Goal: Task Accomplishment & Management: Manage account settings

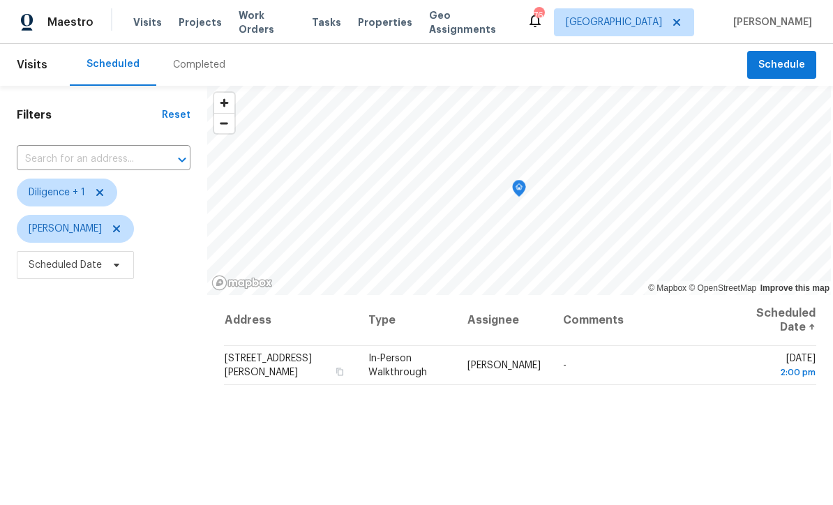
scroll to position [1, 0]
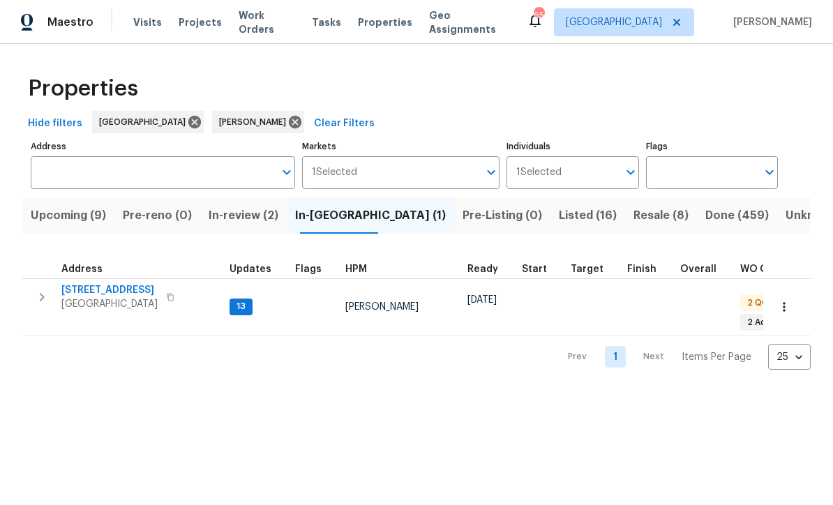
click at [95, 291] on span "76 Regent Ct" at bounding box center [109, 290] width 96 height 14
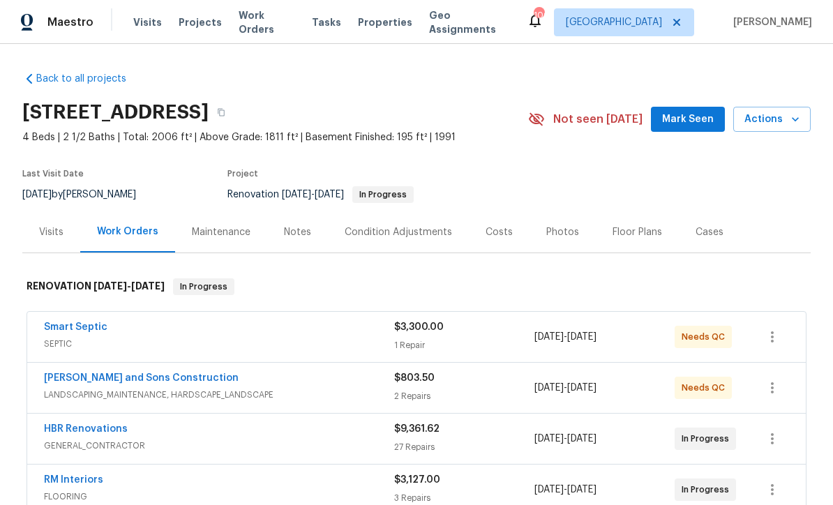
click at [675, 117] on span "Mark Seen" at bounding box center [688, 119] width 52 height 17
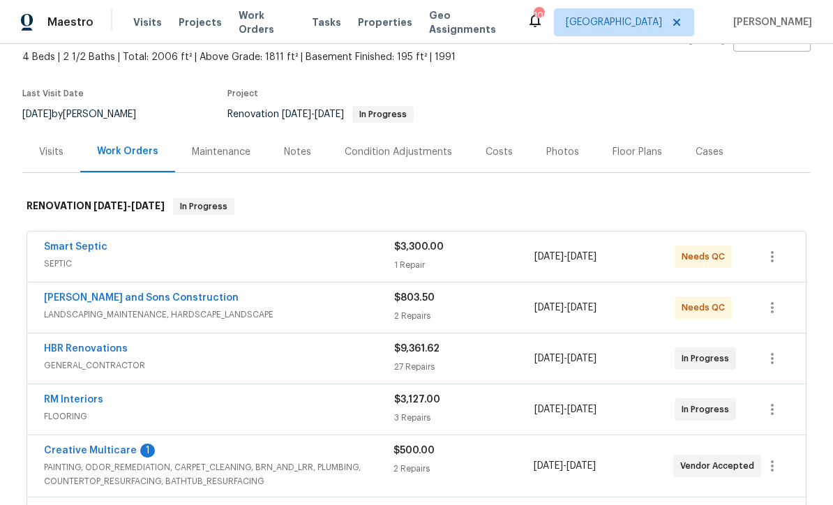
scroll to position [118, 0]
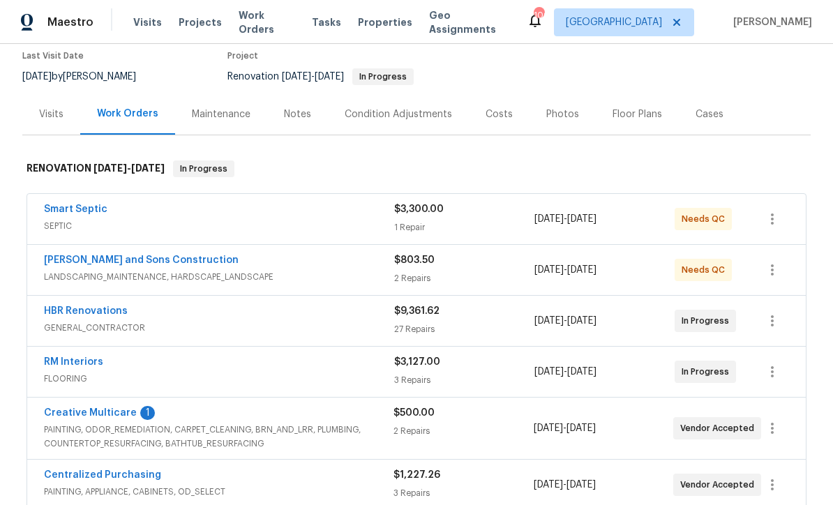
click at [69, 205] on link "Smart Septic" at bounding box center [75, 209] width 63 height 10
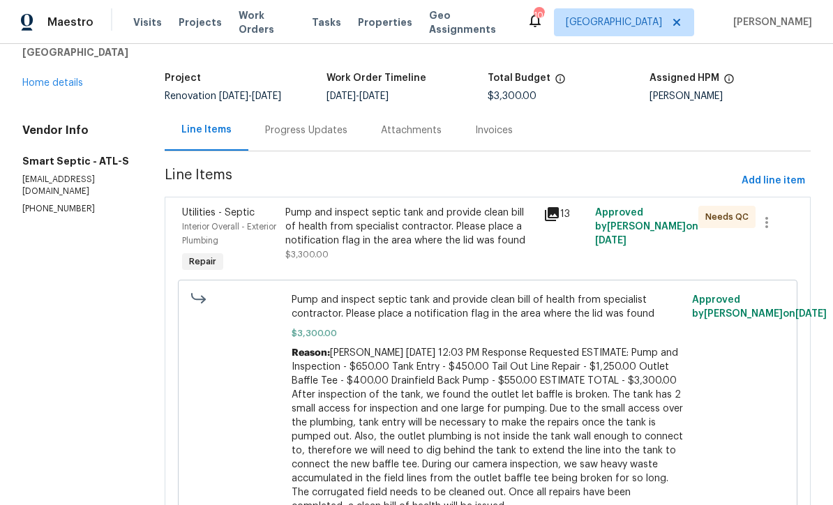
scroll to position [73, 0]
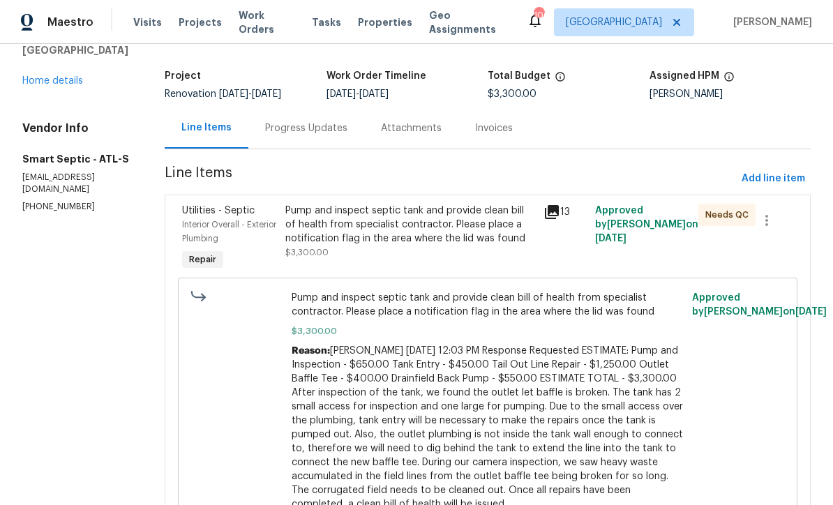
click at [336, 219] on div "Pump and inspect septic tank and provide clean bill of health from specialist c…" at bounding box center [410, 225] width 250 height 42
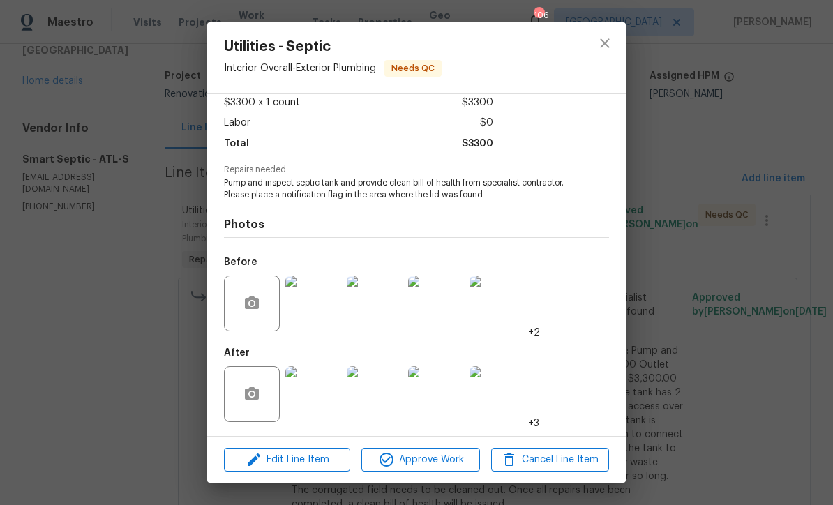
scroll to position [82, 0]
click at [313, 395] on img at bounding box center [313, 394] width 56 height 56
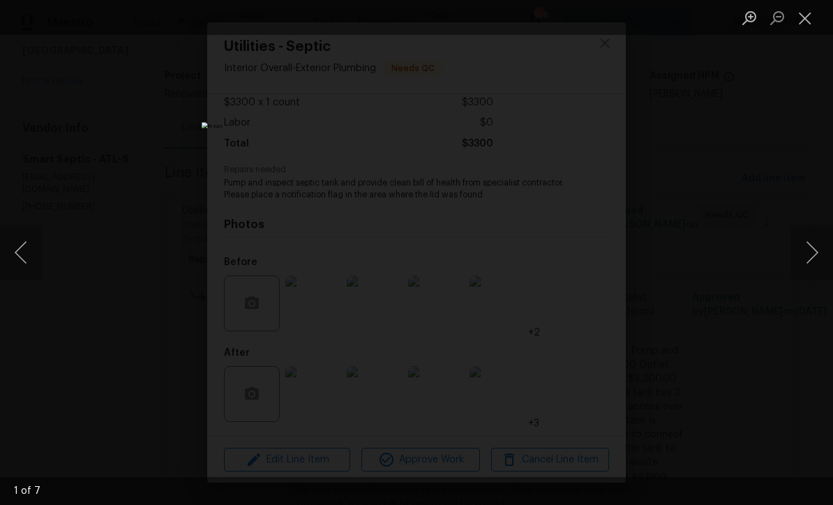
click at [815, 254] on button "Next image" at bounding box center [812, 253] width 42 height 56
click at [815, 250] on button "Next image" at bounding box center [812, 253] width 42 height 56
click at [815, 251] on button "Next image" at bounding box center [812, 253] width 42 height 56
click at [817, 249] on button "Next image" at bounding box center [812, 253] width 42 height 56
click at [817, 248] on button "Next image" at bounding box center [812, 253] width 42 height 56
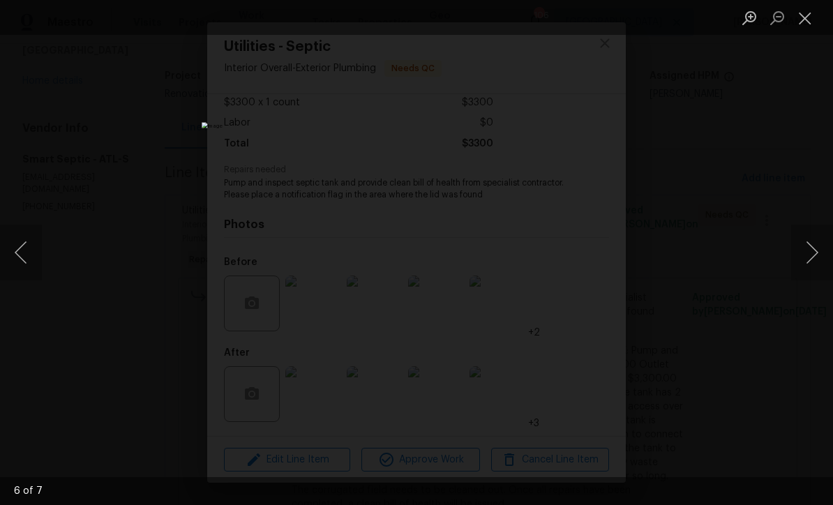
click at [816, 247] on button "Next image" at bounding box center [812, 253] width 42 height 56
click at [817, 248] on button "Next image" at bounding box center [812, 253] width 42 height 56
click at [809, 22] on button "Close lightbox" at bounding box center [805, 18] width 28 height 24
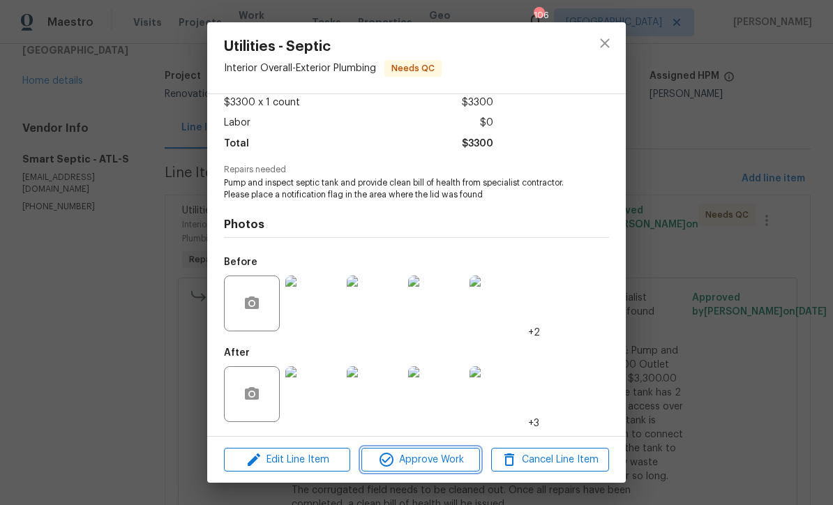
click at [412, 455] on span "Approve Work" at bounding box center [419, 459] width 109 height 17
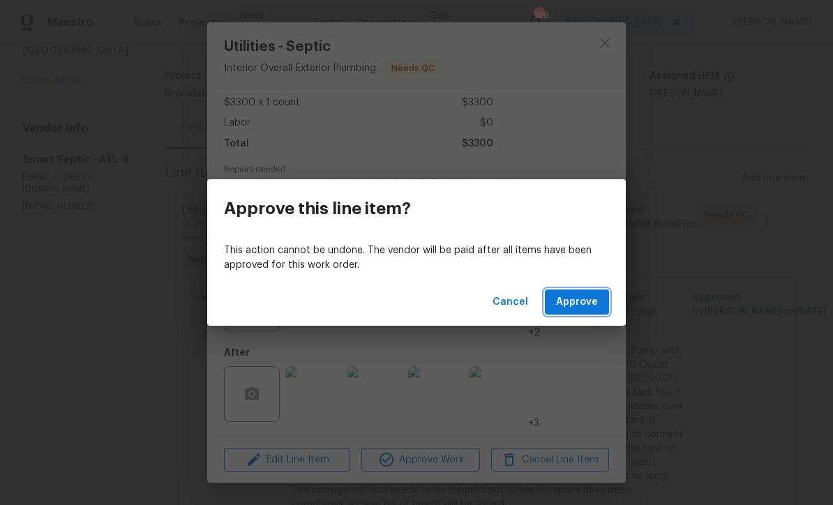
click at [574, 299] on span "Approve" at bounding box center [577, 302] width 42 height 17
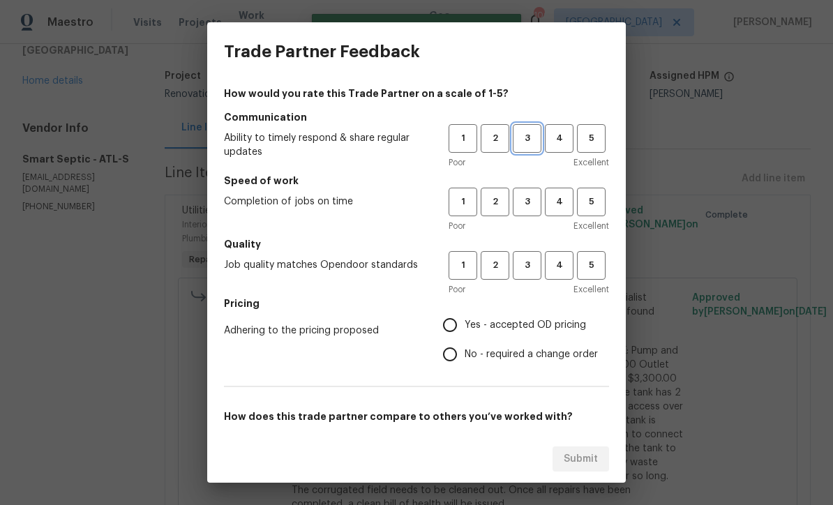
click at [533, 138] on span "3" at bounding box center [527, 138] width 26 height 16
click at [524, 192] on button "3" at bounding box center [527, 202] width 29 height 29
click at [520, 267] on span "3" at bounding box center [527, 265] width 26 height 16
click at [448, 323] on input "Yes - accepted OD pricing" at bounding box center [449, 324] width 29 height 29
radio input "true"
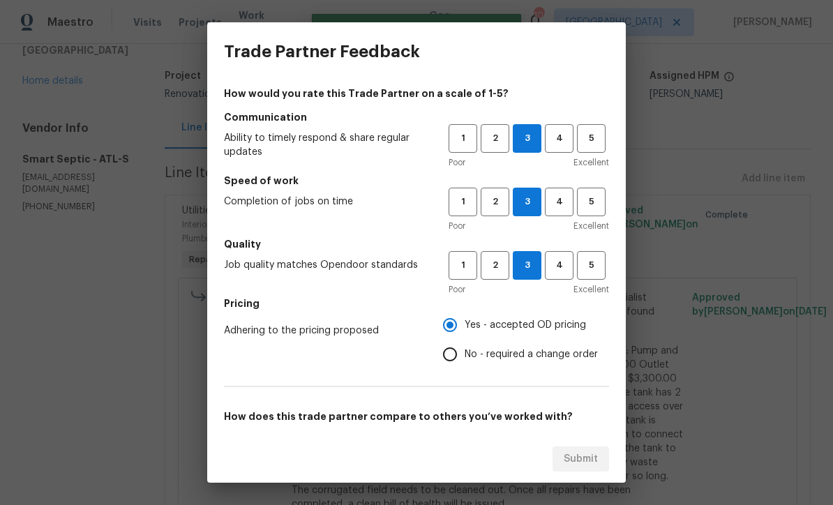
scroll to position [0, 0]
click at [559, 132] on span "4" at bounding box center [559, 138] width 26 height 16
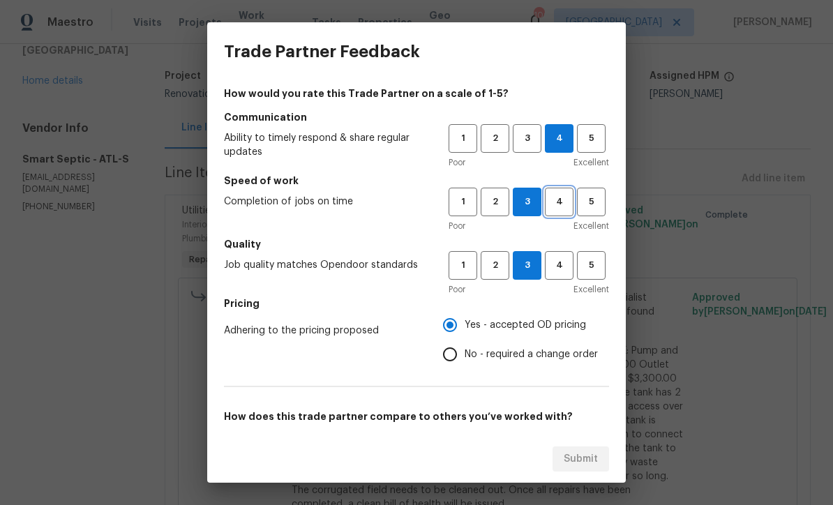
click at [556, 195] on span "4" at bounding box center [559, 202] width 26 height 16
click at [559, 264] on span "4" at bounding box center [559, 265] width 26 height 16
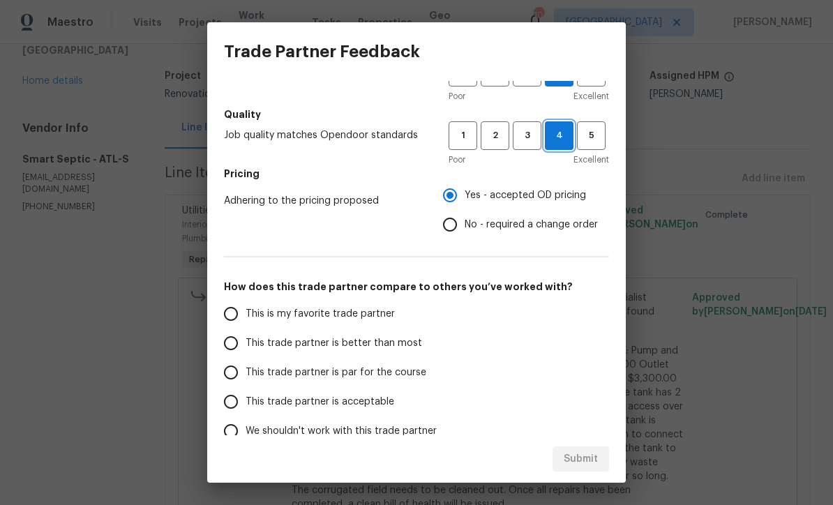
scroll to position [149, 0]
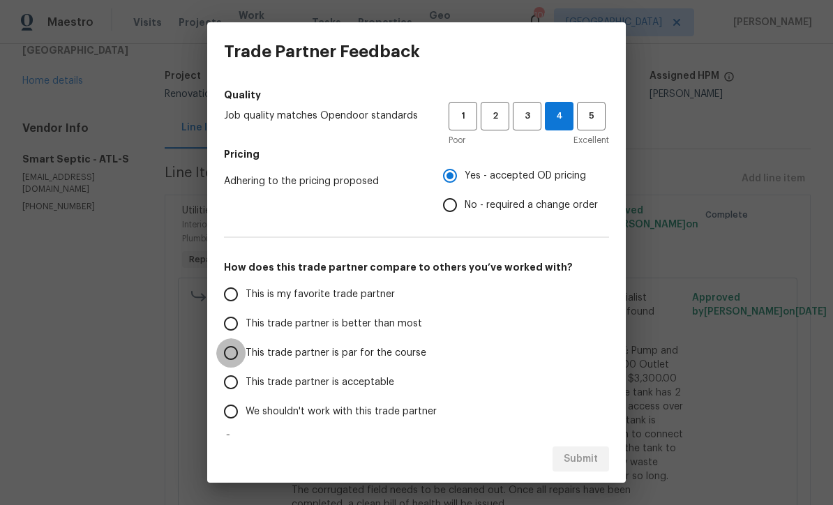
click at [232, 353] on input "This trade partner is par for the course" at bounding box center [230, 352] width 29 height 29
click at [579, 454] on span "Submit" at bounding box center [581, 459] width 34 height 17
radio input "true"
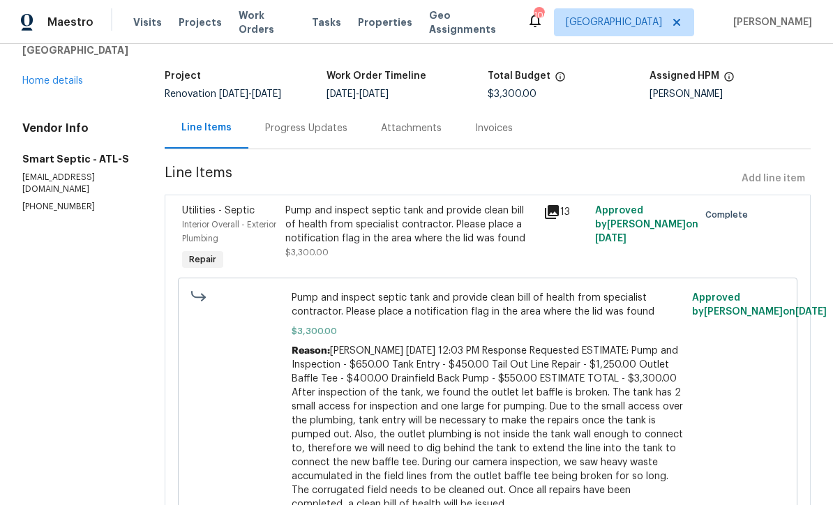
radio input "false"
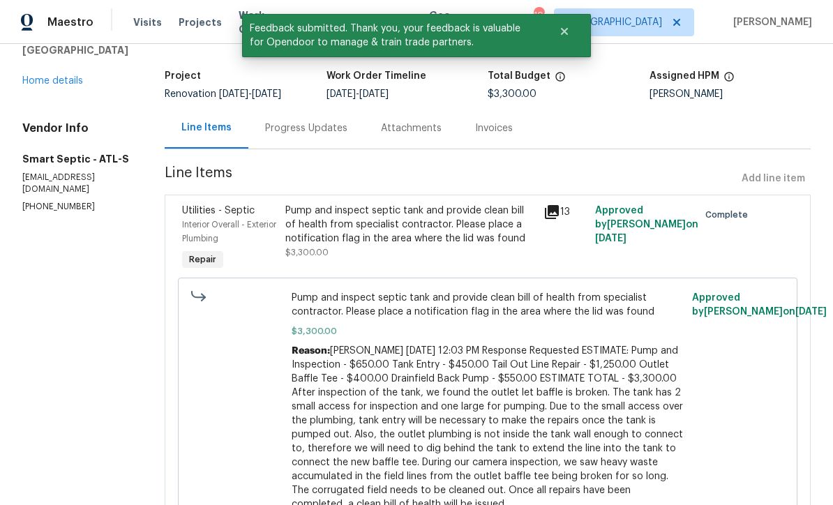
click at [48, 86] on link "Home details" at bounding box center [52, 81] width 61 height 10
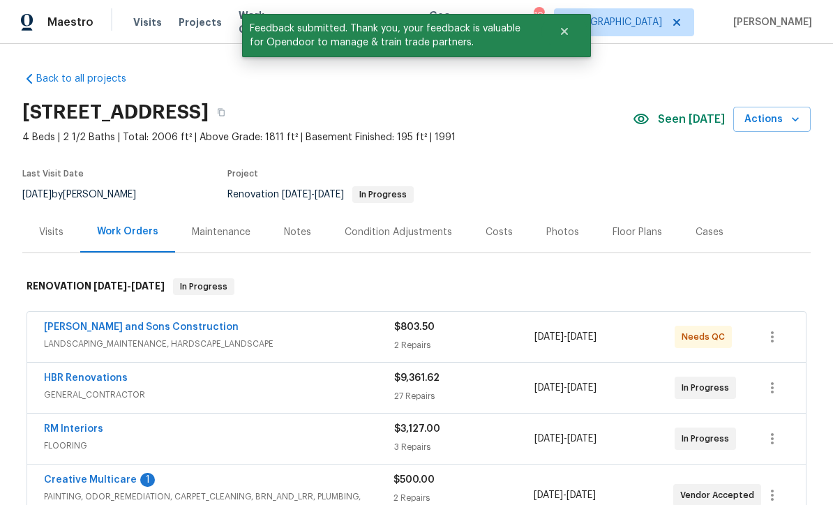
click at [87, 326] on link "Reyes and Sons Construction" at bounding box center [141, 327] width 195 height 10
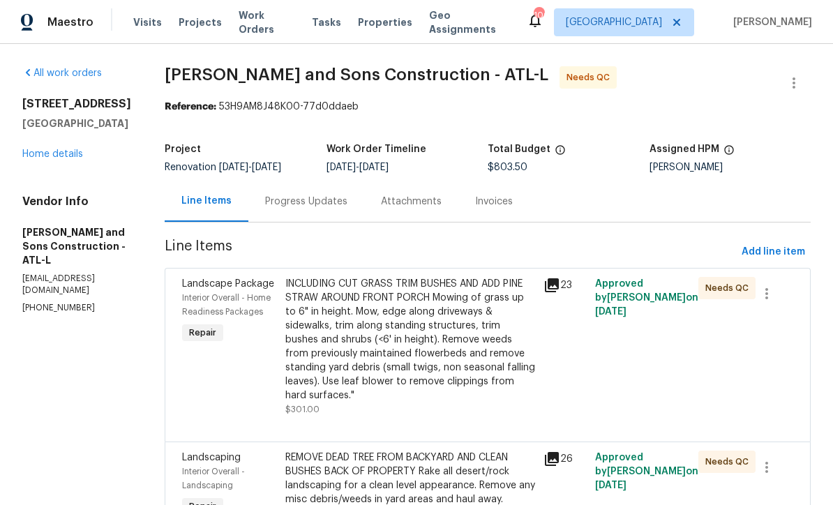
click at [341, 322] on div "INCLUDING CUT GRASS TRIM BUSHES AND ADD PINE STRAW AROUND FRONT PORCH Mowing of…" at bounding box center [410, 340] width 250 height 126
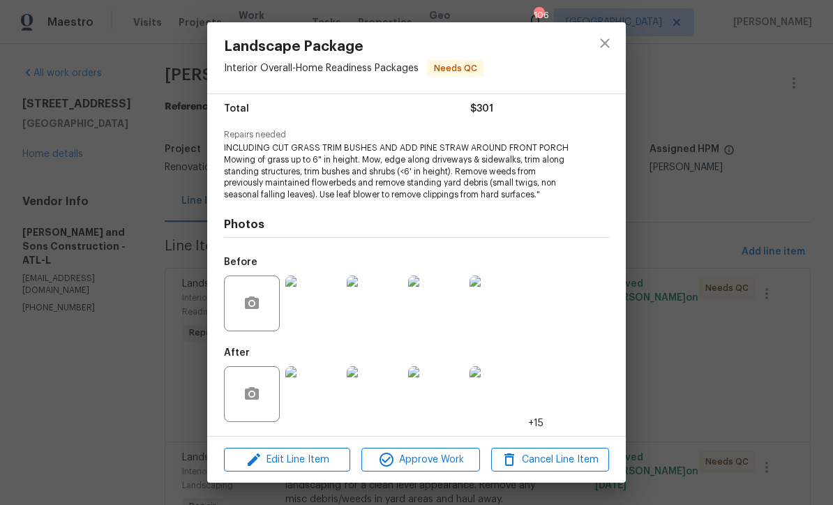
scroll to position [115, 0]
click at [406, 453] on span "Approve Work" at bounding box center [419, 459] width 109 height 17
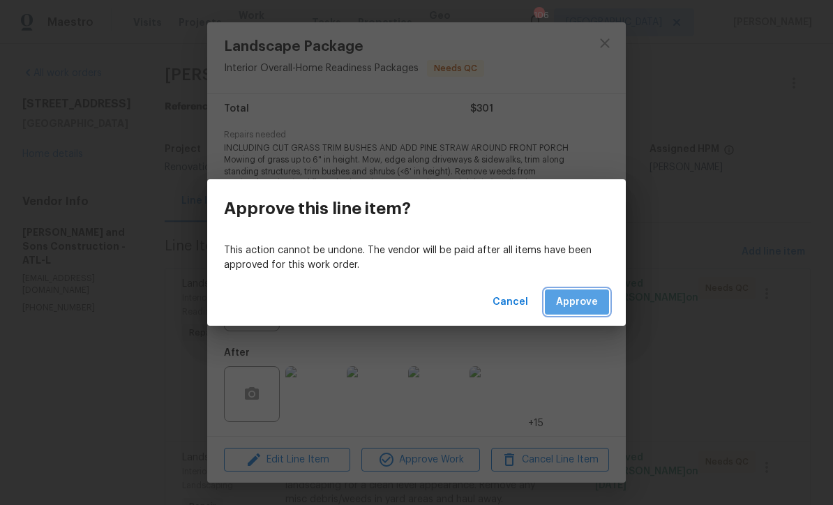
click at [582, 305] on span "Approve" at bounding box center [577, 302] width 42 height 17
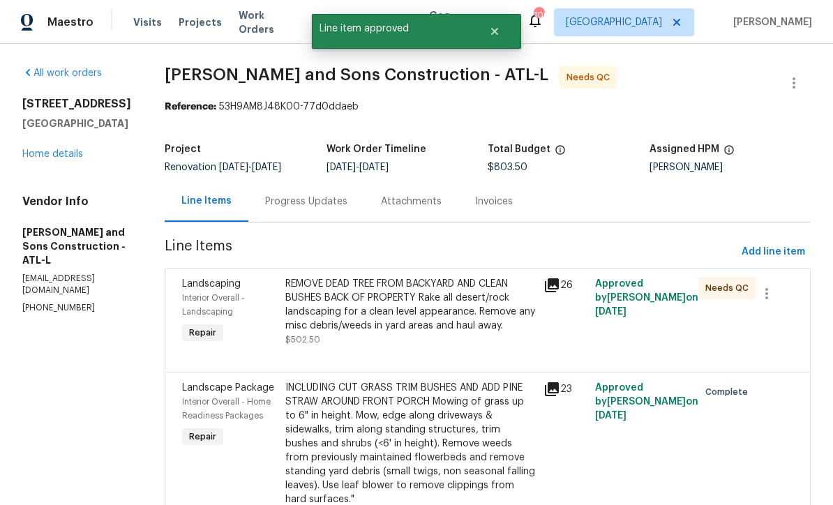
click at [353, 300] on div "REMOVE DEAD TREE FROM BACKYARD AND CLEAN BUSHES BACK OF PROPERTY Rake all deser…" at bounding box center [410, 305] width 250 height 56
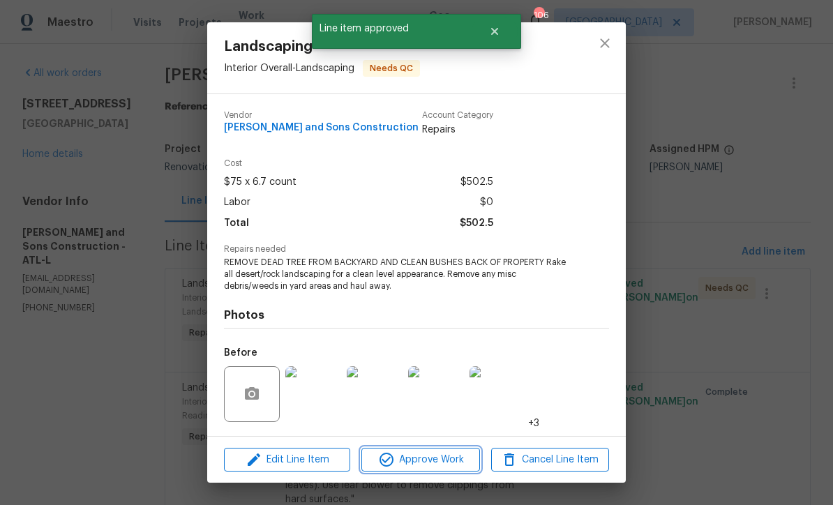
click at [412, 463] on span "Approve Work" at bounding box center [419, 459] width 109 height 17
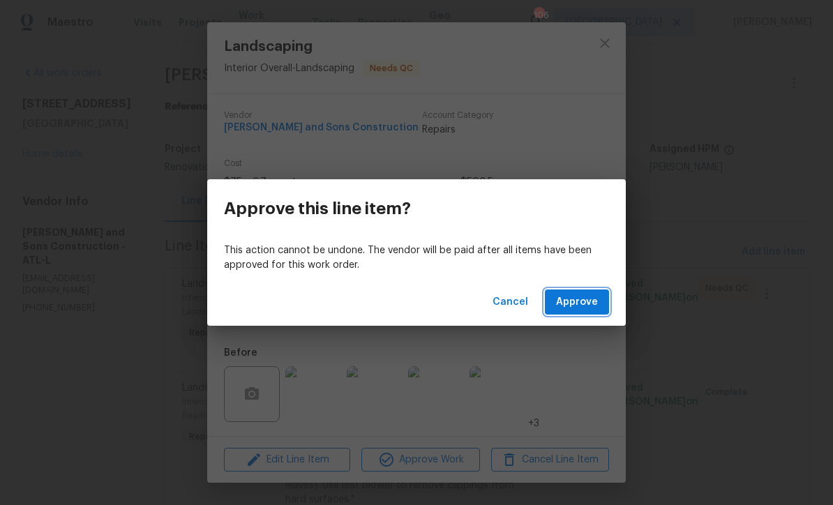
click at [582, 304] on span "Approve" at bounding box center [577, 302] width 42 height 17
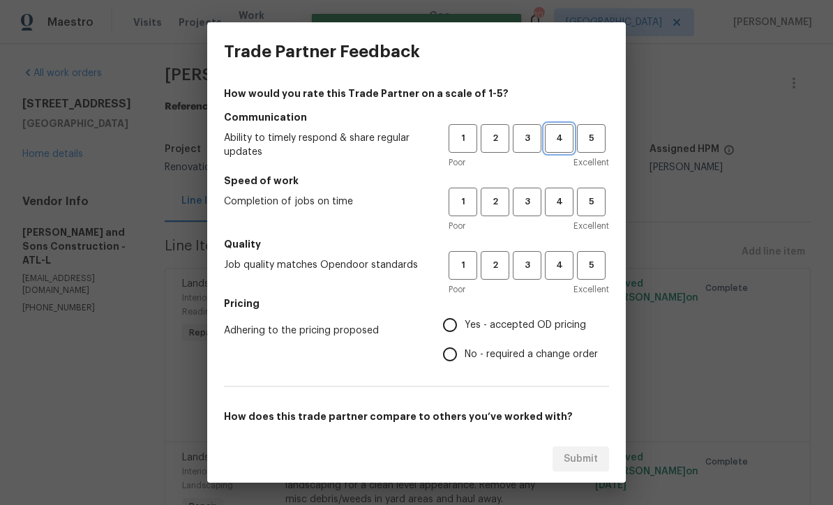
click at [557, 129] on button "4" at bounding box center [559, 138] width 29 height 29
click at [554, 197] on span "4" at bounding box center [559, 202] width 26 height 16
click at [559, 265] on span "4" at bounding box center [559, 265] width 26 height 16
click at [447, 322] on input "Yes - accepted OD pricing" at bounding box center [449, 324] width 29 height 29
radio input "true"
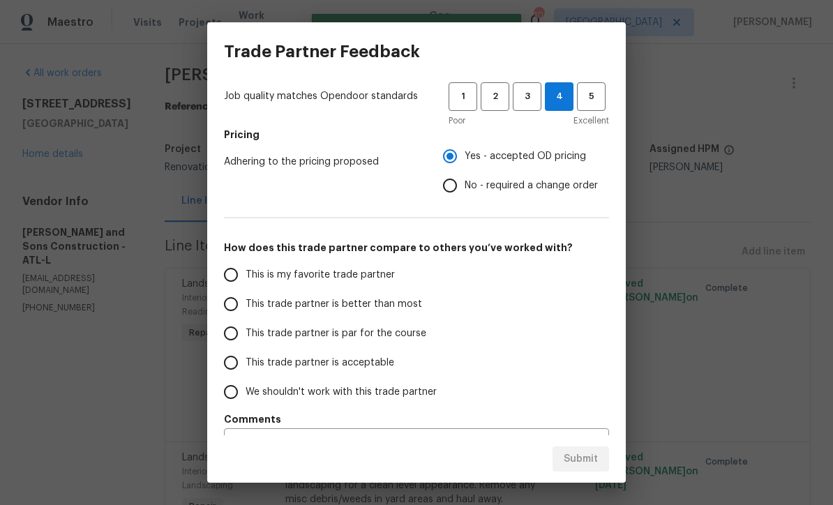
scroll to position [167, 0]
click at [225, 338] on input "This trade partner is par for the course" at bounding box center [230, 334] width 29 height 29
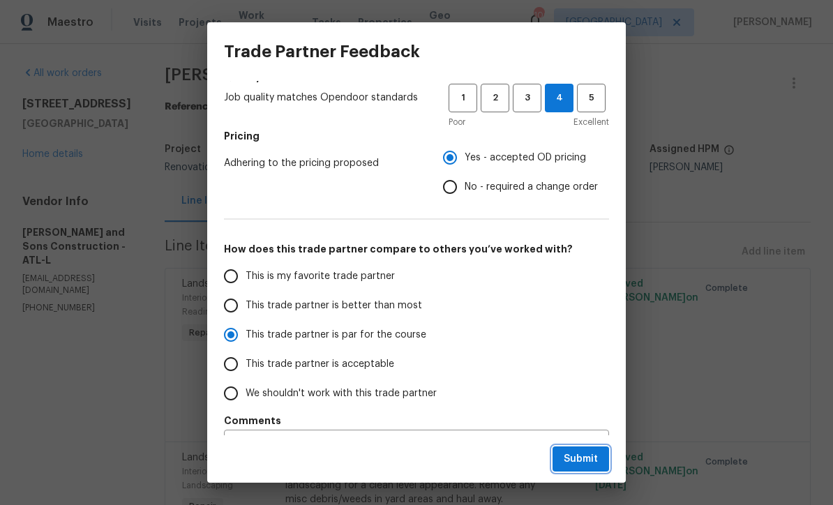
click at [577, 451] on span "Submit" at bounding box center [581, 459] width 34 height 17
radio input "true"
radio input "false"
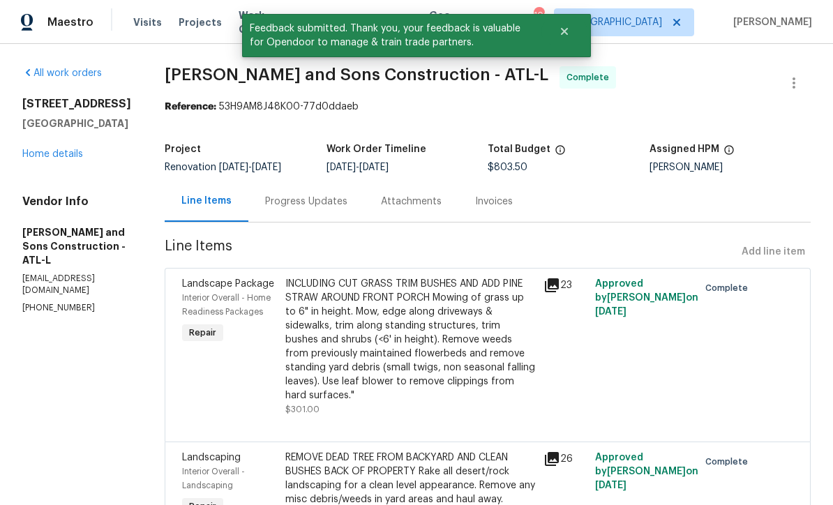
click at [40, 159] on link "Home details" at bounding box center [52, 154] width 61 height 10
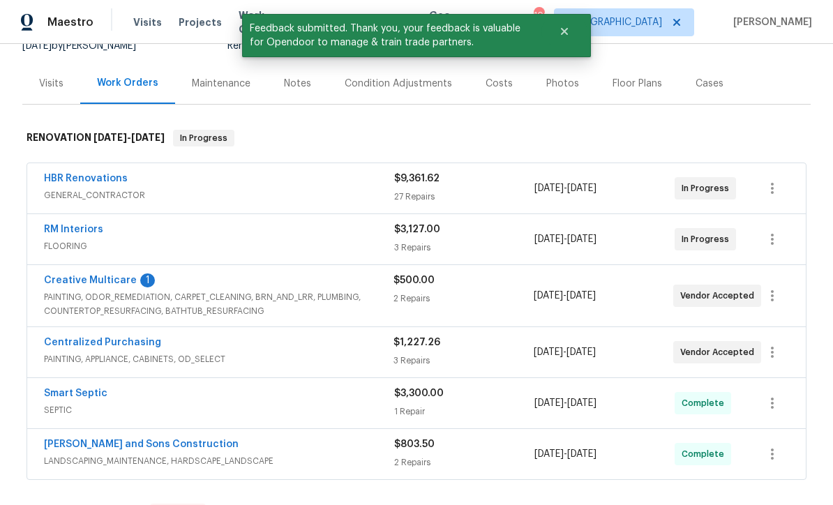
scroll to position [147, 0]
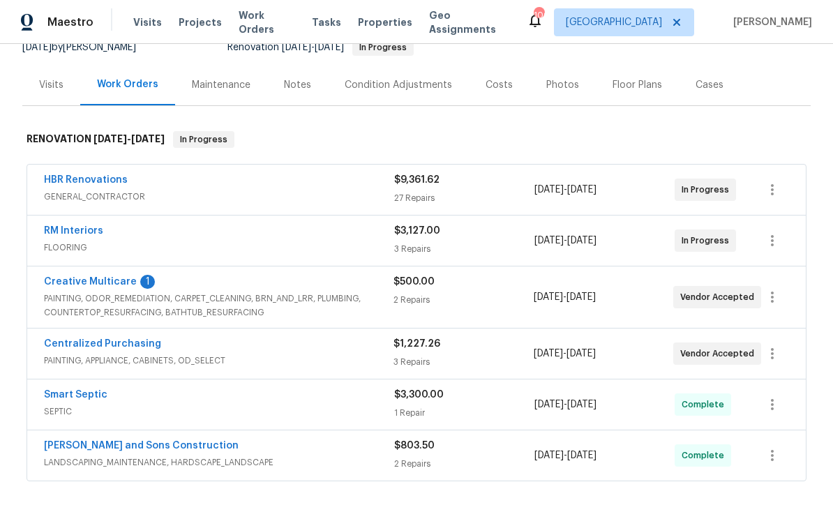
click at [81, 279] on link "Creative Multicare" at bounding box center [90, 282] width 93 height 10
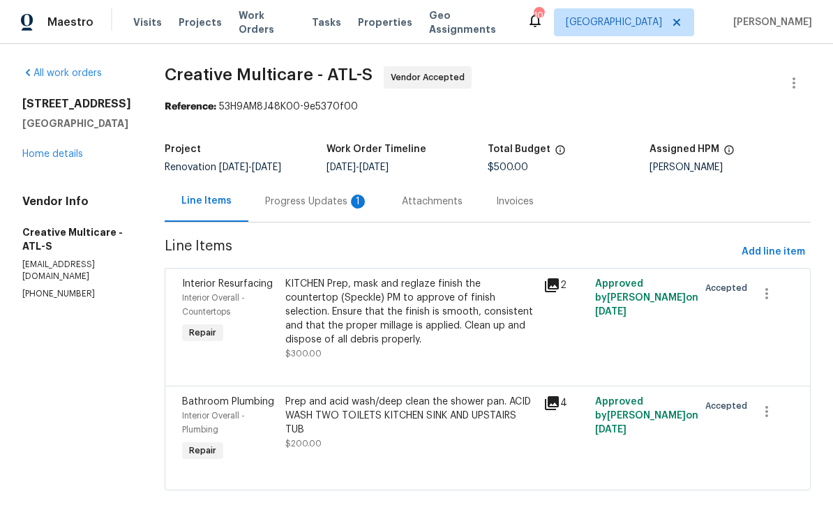
click at [334, 202] on div "Progress Updates 1" at bounding box center [316, 202] width 103 height 14
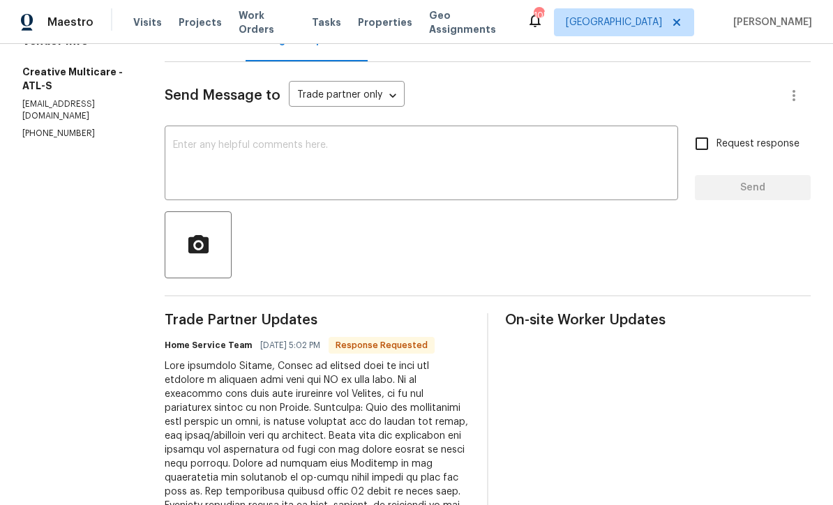
scroll to position [160, 0]
click at [218, 139] on div "x ​" at bounding box center [421, 165] width 513 height 71
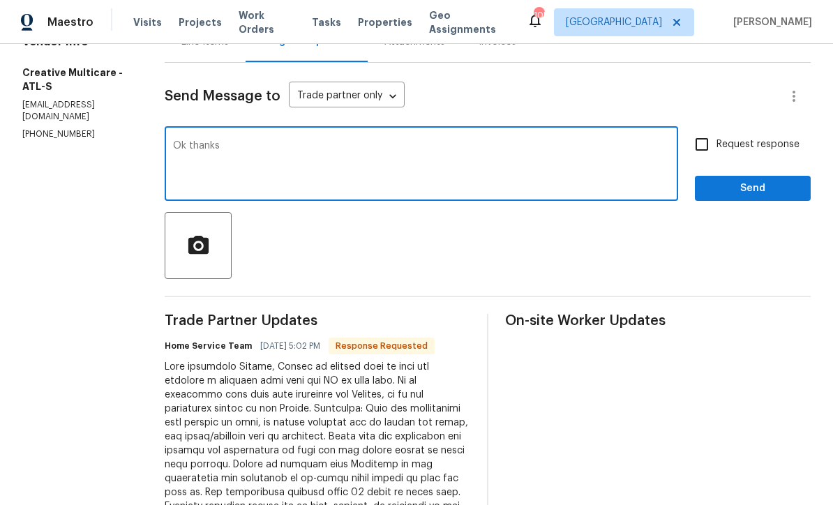
type textarea "Ok thanks"
click at [732, 185] on span "Send" at bounding box center [752, 188] width 93 height 17
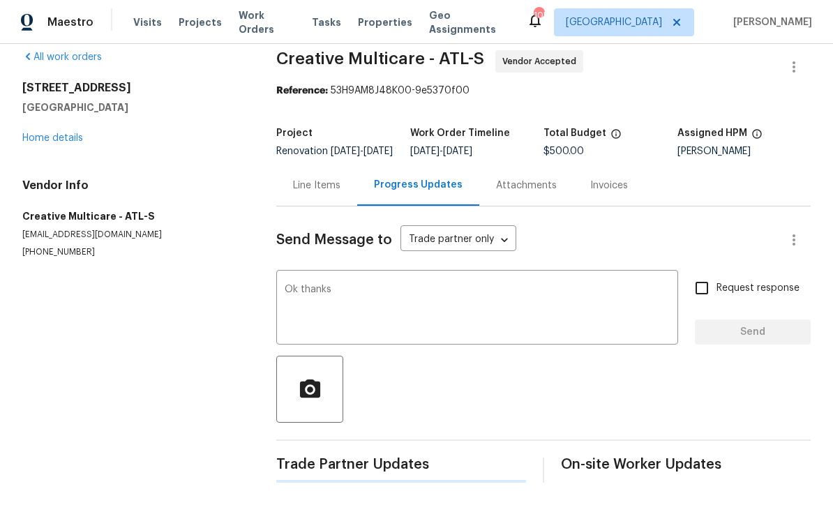
scroll to position [0, 0]
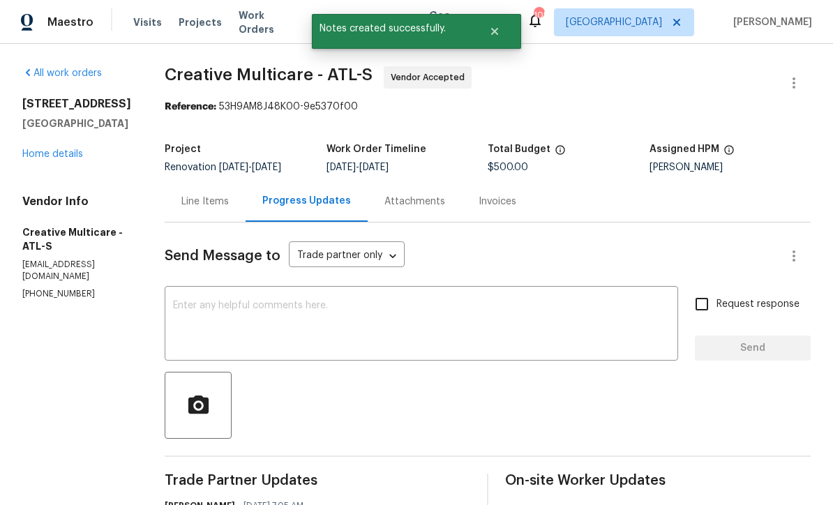
click at [45, 150] on link "Home details" at bounding box center [52, 154] width 61 height 10
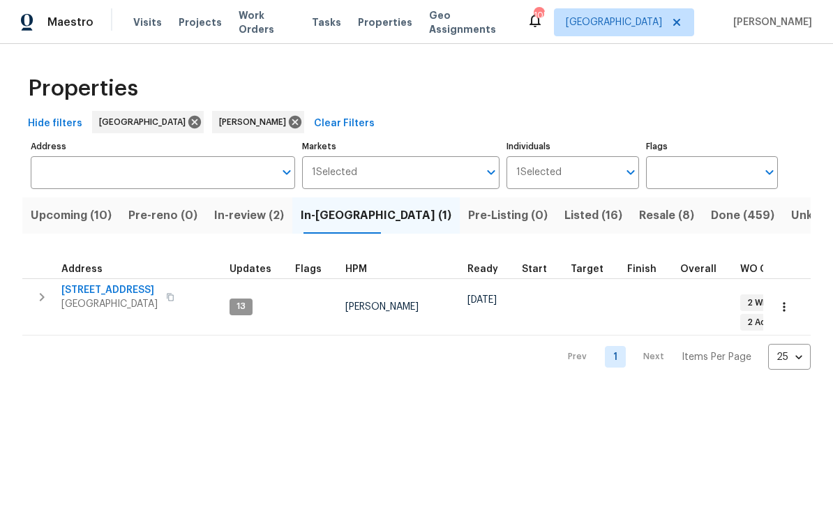
click at [564, 216] on span "Listed (16)" at bounding box center [593, 216] width 58 height 20
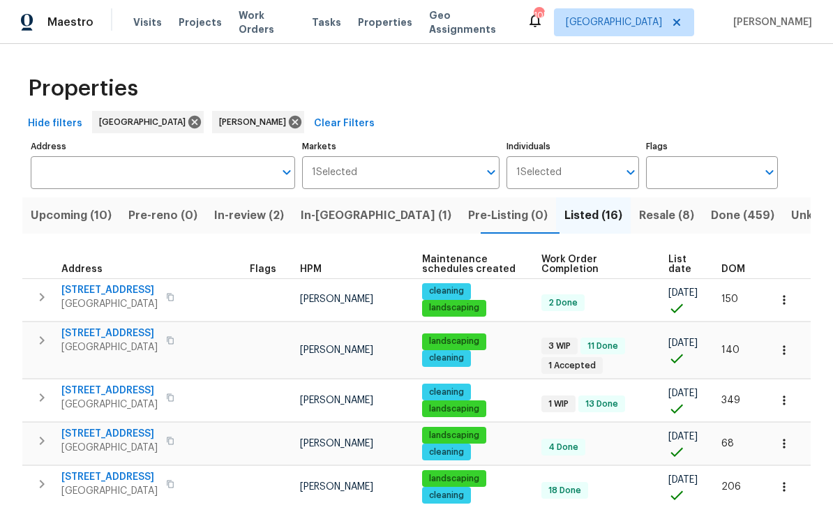
click at [66, 211] on span "Upcoming (10)" at bounding box center [71, 216] width 81 height 20
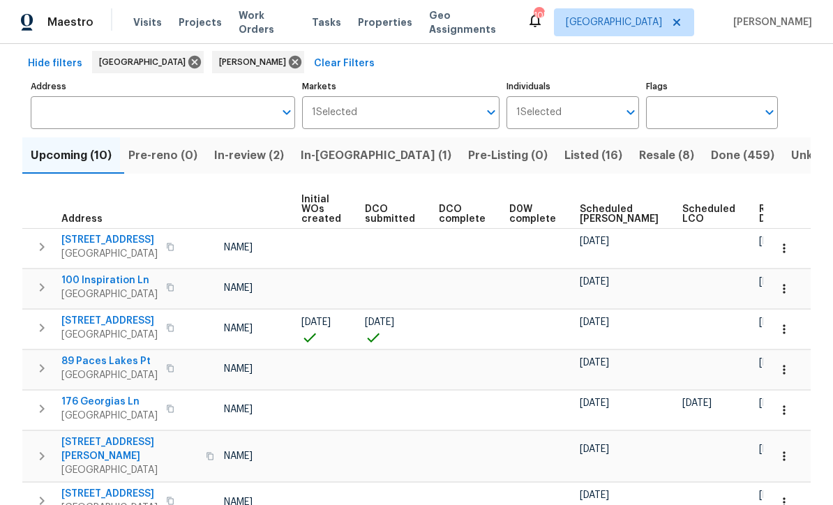
scroll to position [0, 100]
click at [760, 213] on span "Ready Date" at bounding box center [775, 214] width 31 height 20
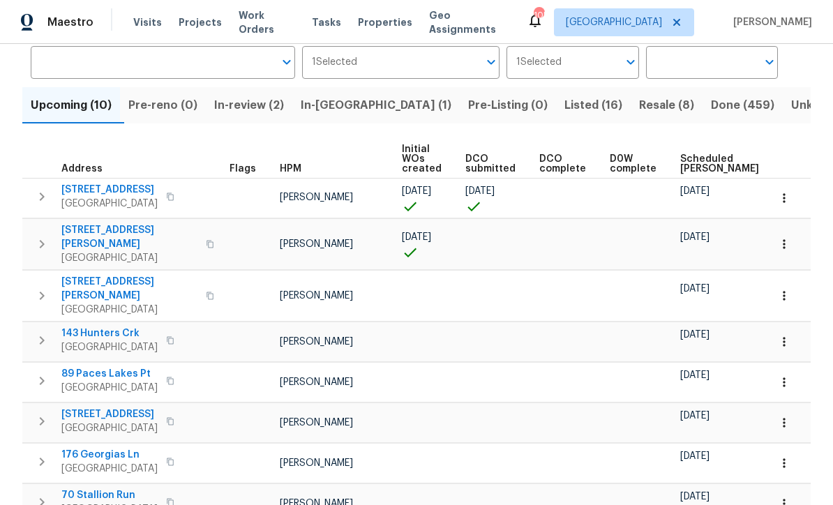
scroll to position [108, 0]
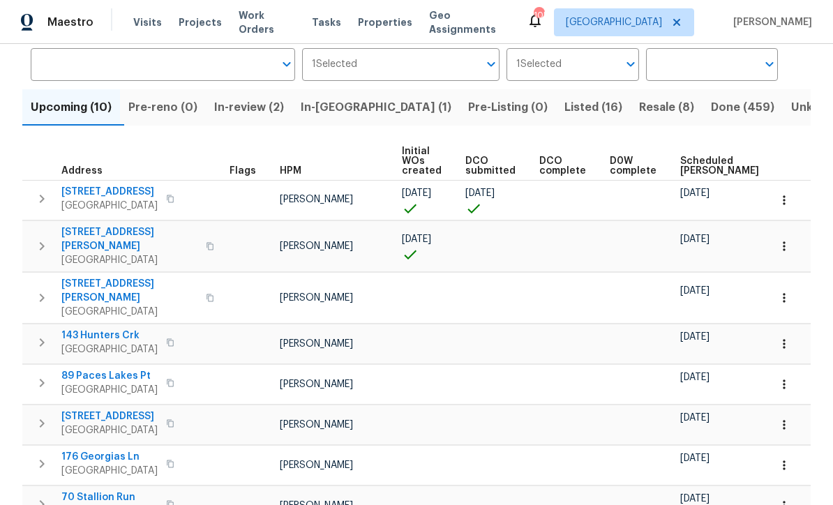
click at [91, 191] on span "188 Lost Lake Trl" at bounding box center [109, 192] width 96 height 14
click at [792, 200] on button "button" at bounding box center [784, 200] width 31 height 31
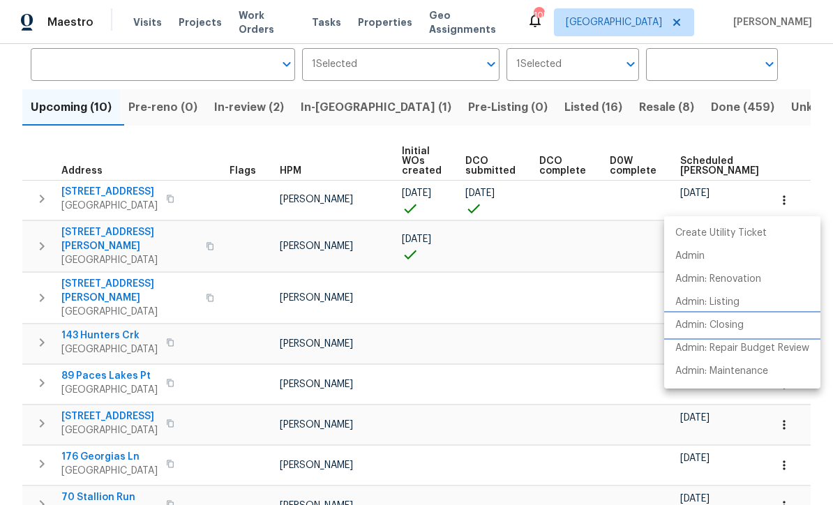
click at [738, 326] on p "Admin: Closing" at bounding box center [709, 325] width 68 height 15
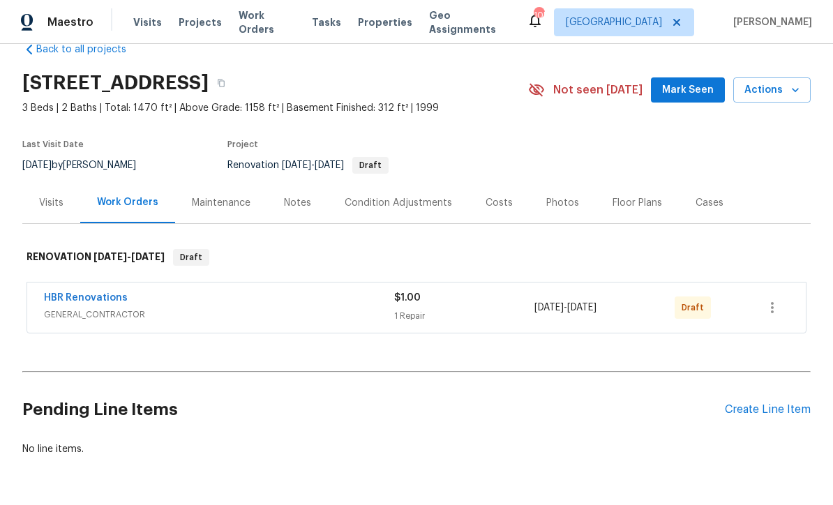
scroll to position [29, 0]
click at [382, 203] on div "Condition Adjustments" at bounding box center [398, 204] width 107 height 14
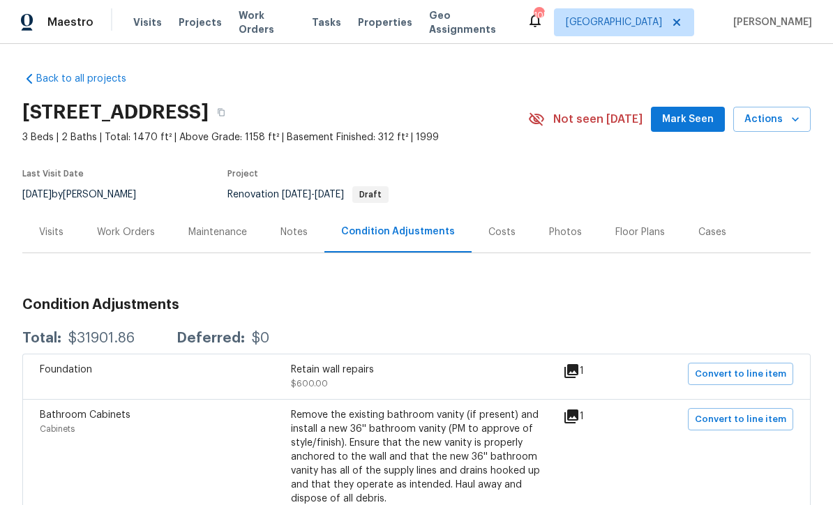
scroll to position [-3, 0]
